Goal: Navigation & Orientation: Go to known website

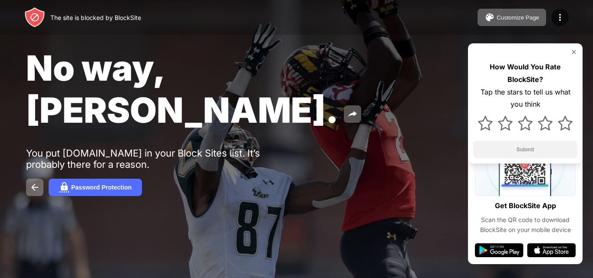
click at [573, 51] on img at bounding box center [574, 52] width 7 height 7
